Goal: Transaction & Acquisition: Purchase product/service

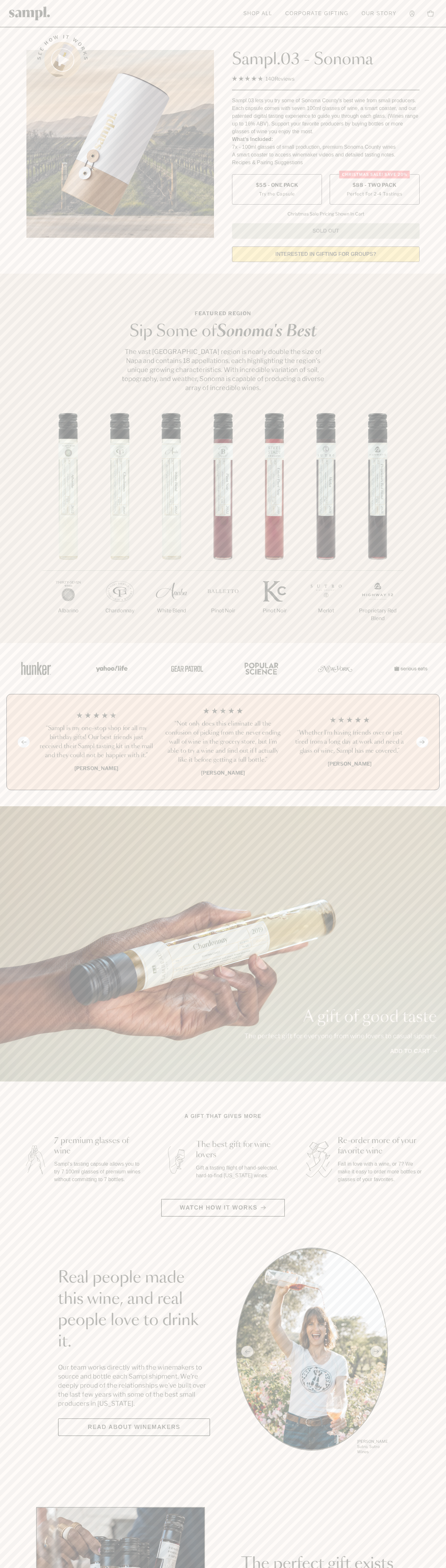
click at [375, 185] on span "$88 - Two Pack" at bounding box center [374, 185] width 44 height 7
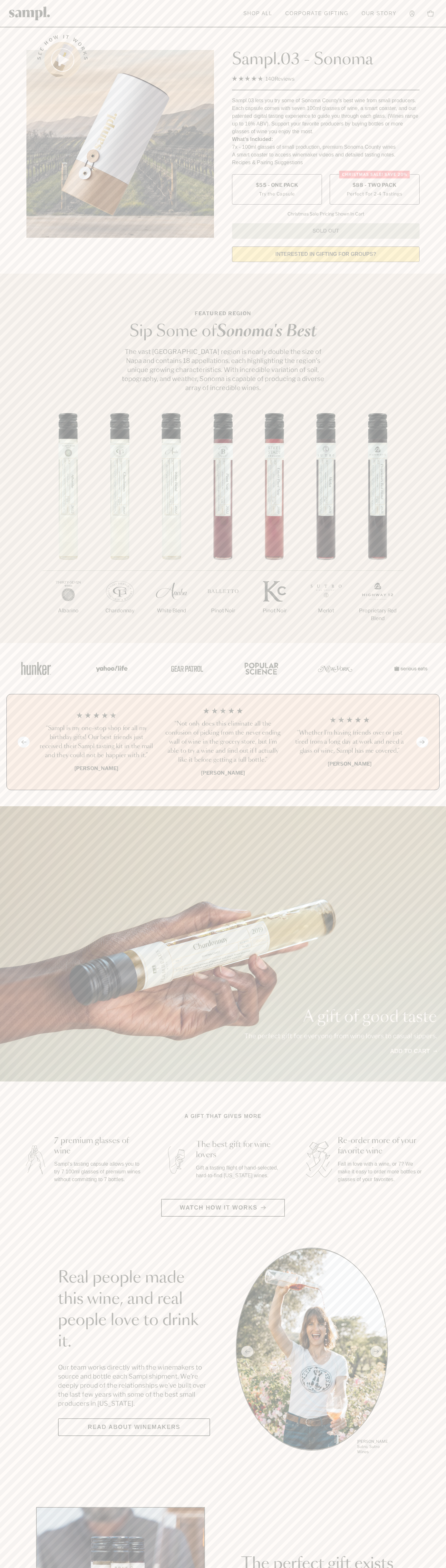
click at [223, 743] on h3 "“Not only does this eliminate all the confusion of picking from the never endin…" at bounding box center [223, 742] width 116 height 45
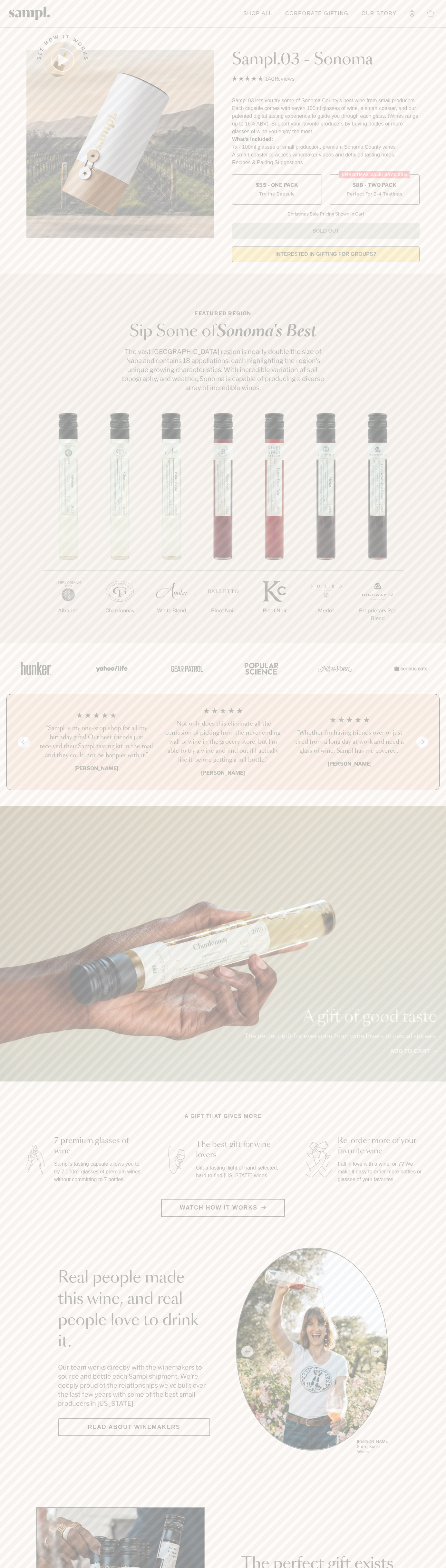
click at [144, 8] on header "Toggle navigation menu Shop All Corporate Gifting Our Story Account Story Shop …" at bounding box center [223, 14] width 446 height 27
click at [431, 14] on icon at bounding box center [430, 13] width 6 height 6
click at [188, 1568] on html "Skip to main content Toggle navigation menu Shop All Corporate Gifting Our Stor…" at bounding box center [223, 1513] width 446 height 3026
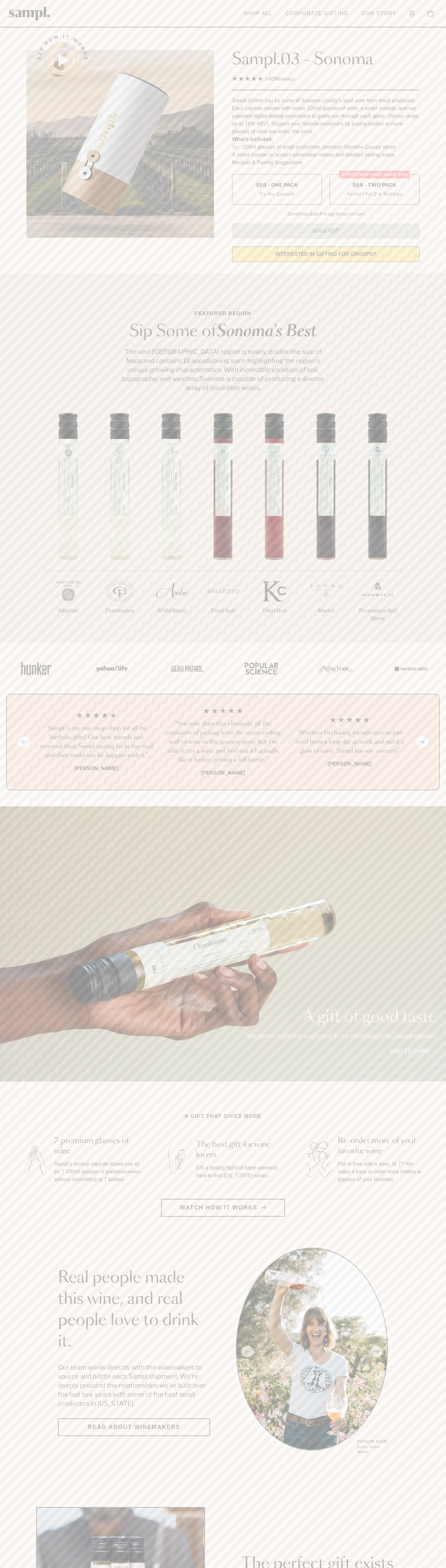
click at [375, 185] on span "$88 - Two Pack" at bounding box center [374, 185] width 44 height 7
click at [223, 743] on h3 "“Not only does this eliminate all the confusion of picking from the never endin…" at bounding box center [223, 742] width 116 height 45
